Goal: Task Accomplishment & Management: Manage account settings

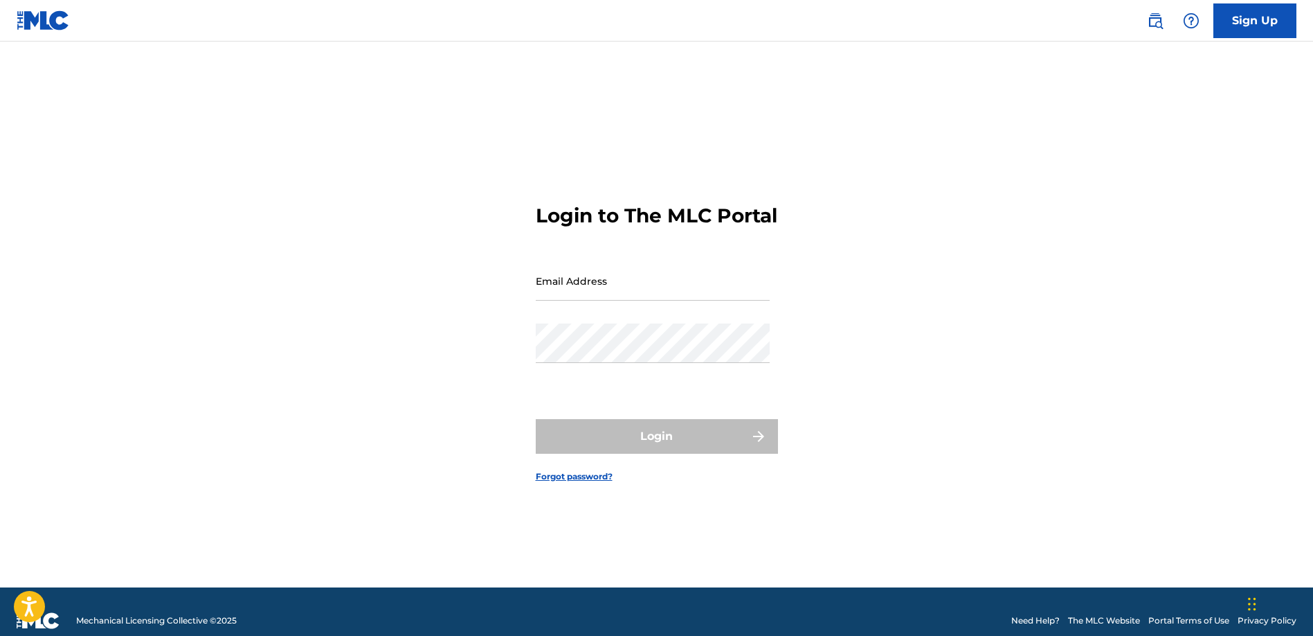
click at [617, 301] on input "Email Address" at bounding box center [653, 280] width 234 height 39
type input "[EMAIL_ADDRESS][DOMAIN_NAME]"
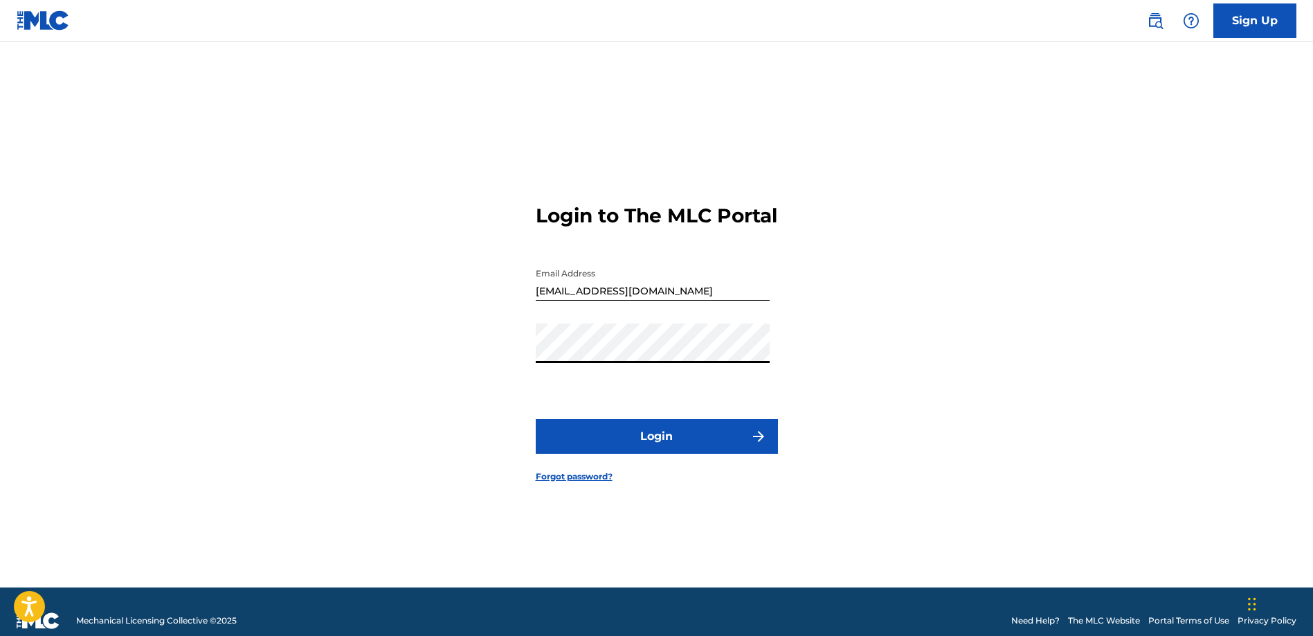
scroll to position [3, 0]
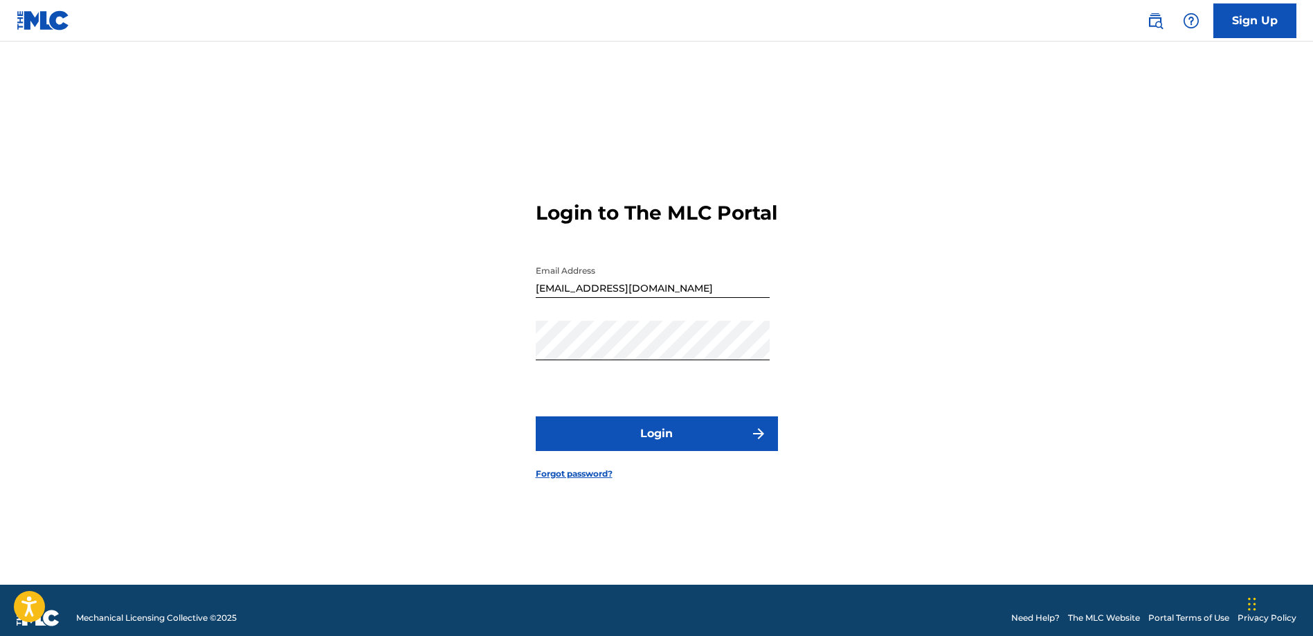
click at [640, 442] on button "Login" at bounding box center [657, 433] width 242 height 35
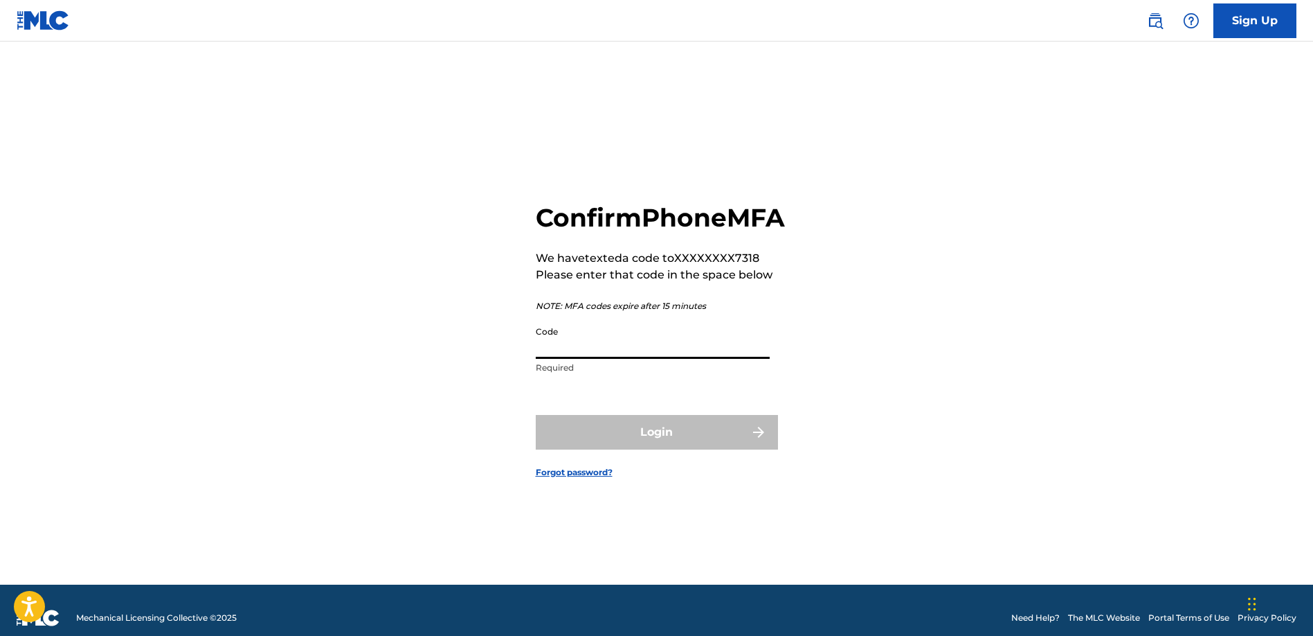
click at [600, 357] on input "Code" at bounding box center [653, 338] width 234 height 39
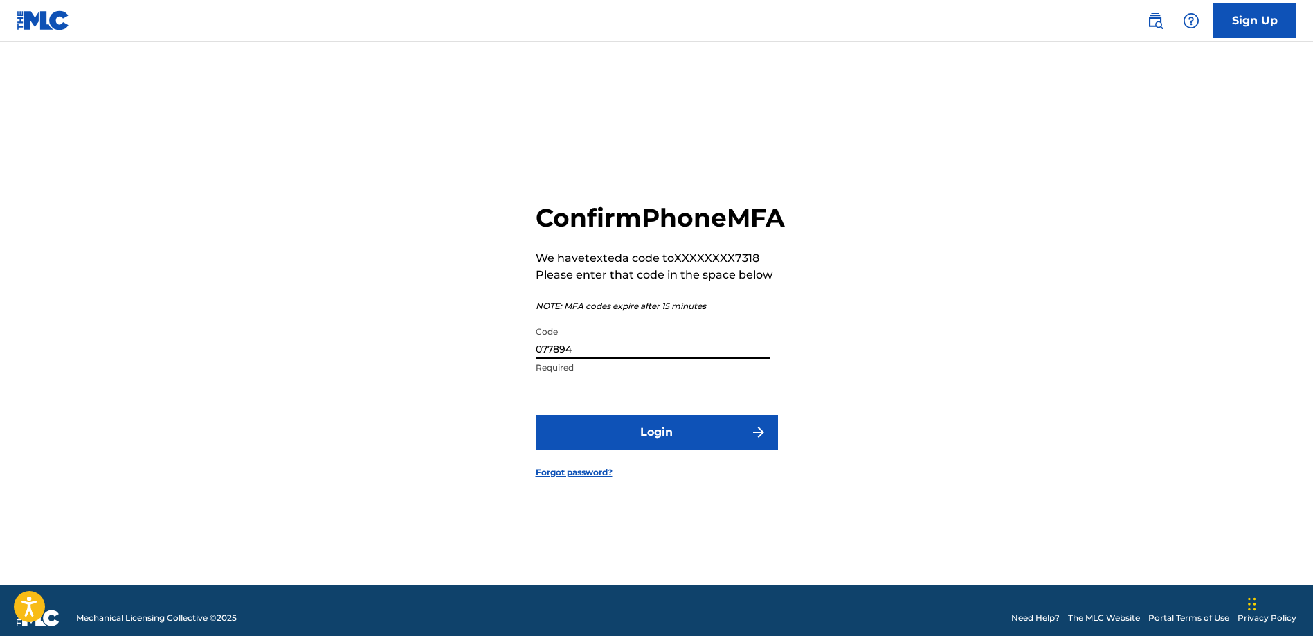
type input "077894"
click at [667, 438] on button "Login" at bounding box center [657, 432] width 242 height 35
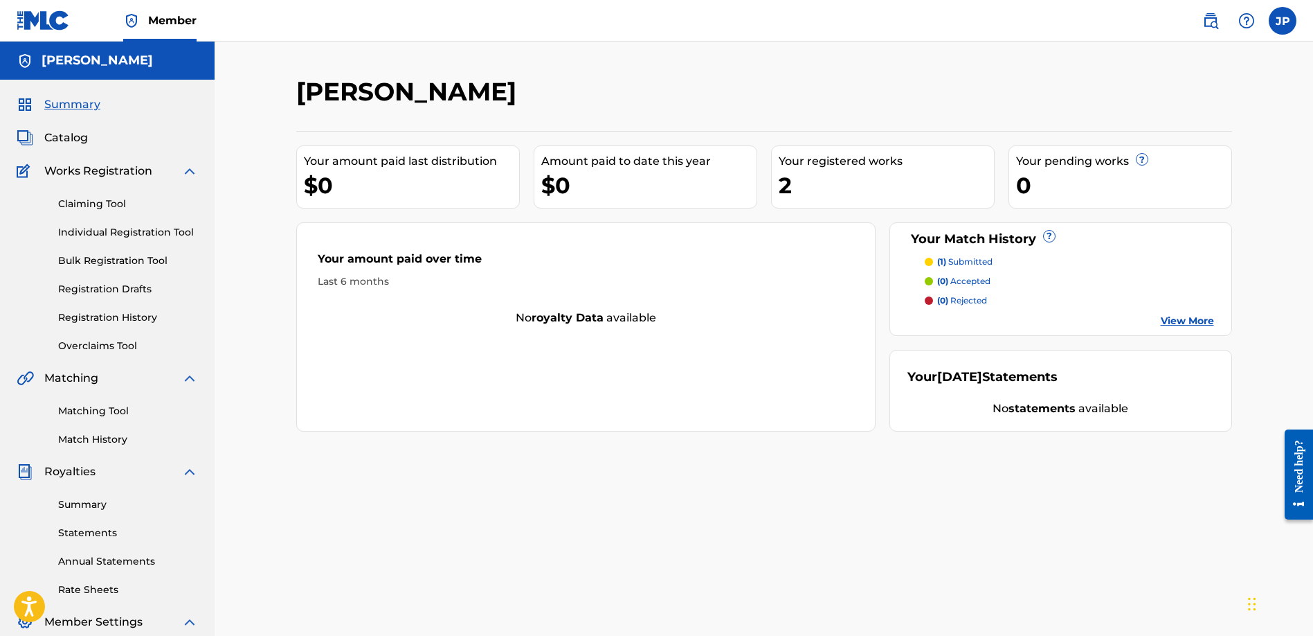
click at [817, 181] on div "2" at bounding box center [886, 185] width 215 height 31
click at [127, 317] on link "Registration History" at bounding box center [128, 317] width 140 height 15
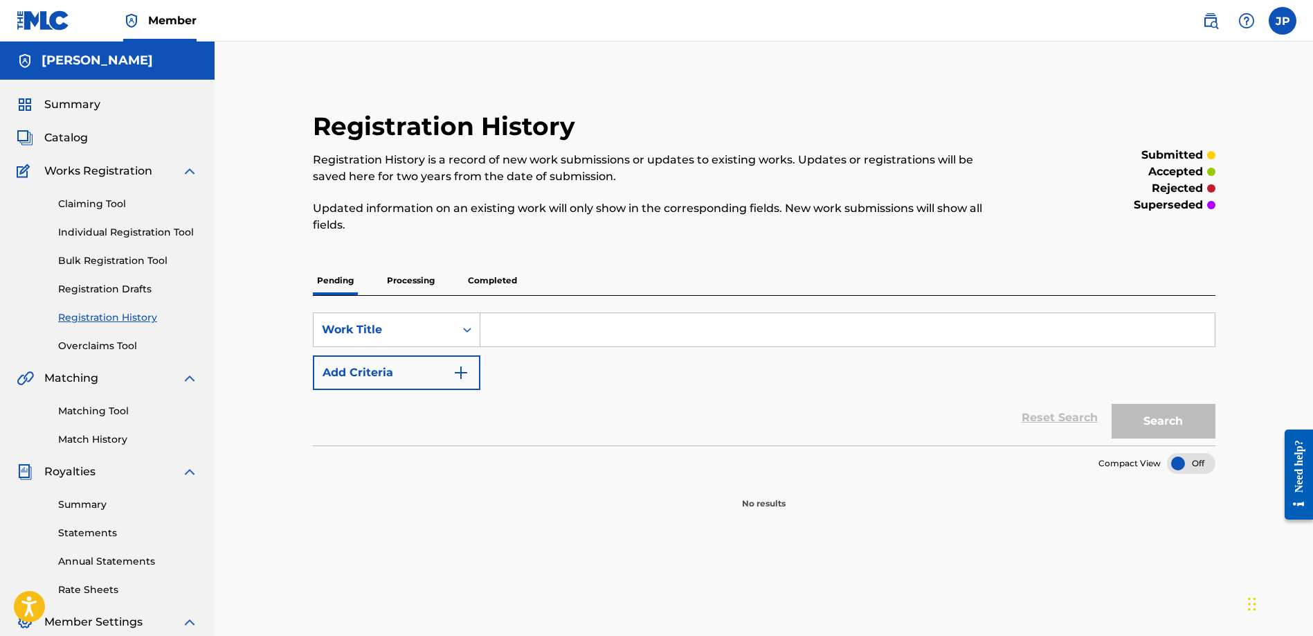
click at [74, 138] on span "Catalog" at bounding box center [66, 137] width 44 height 17
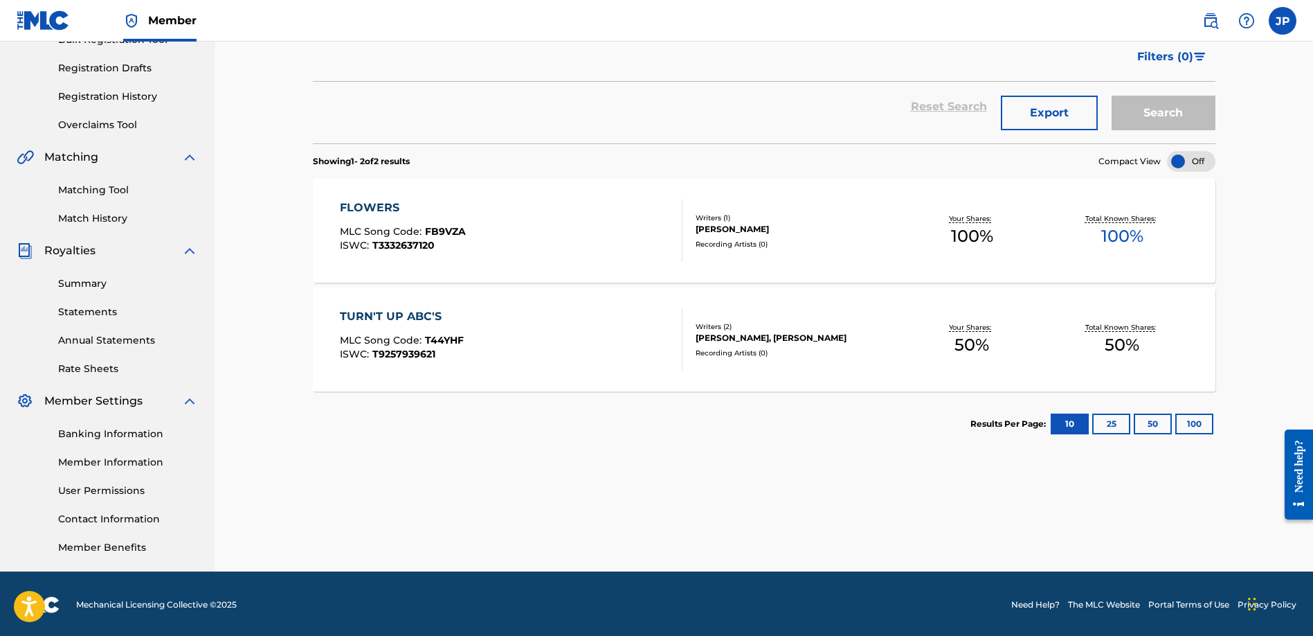
scroll to position [223, 0]
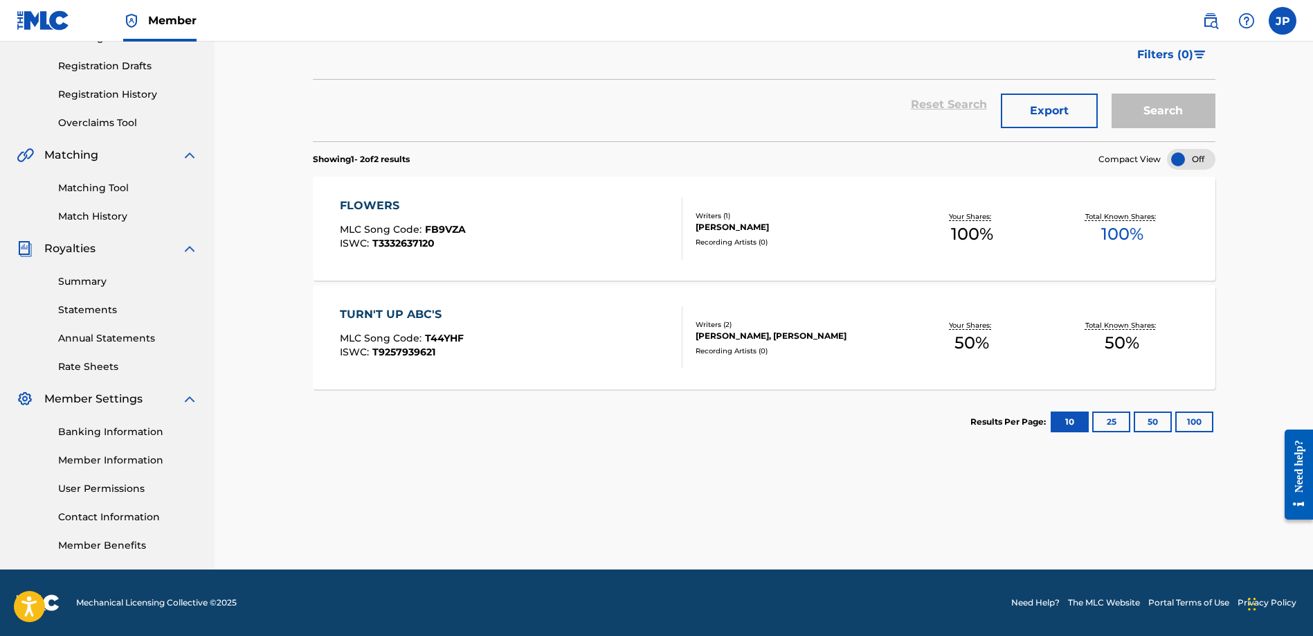
click at [109, 219] on link "Match History" at bounding box center [128, 216] width 140 height 15
